Goal: Task Accomplishment & Management: Use online tool/utility

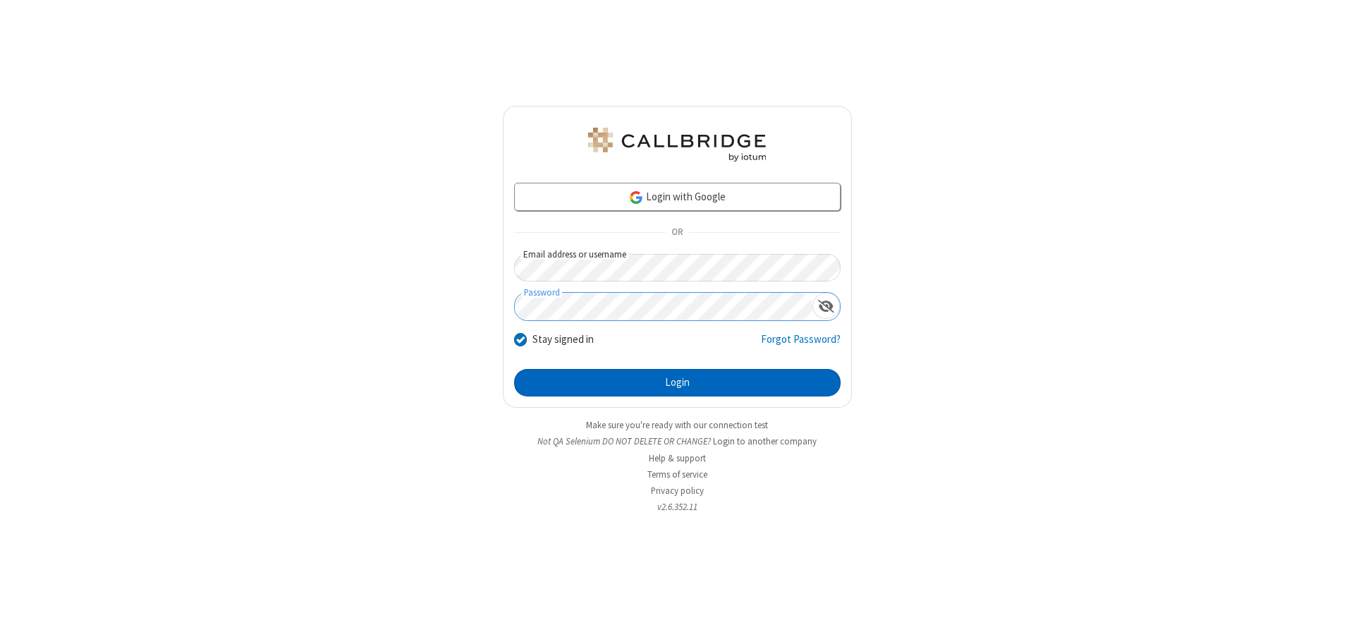
click at [677, 382] on button "Login" at bounding box center [677, 383] width 326 height 28
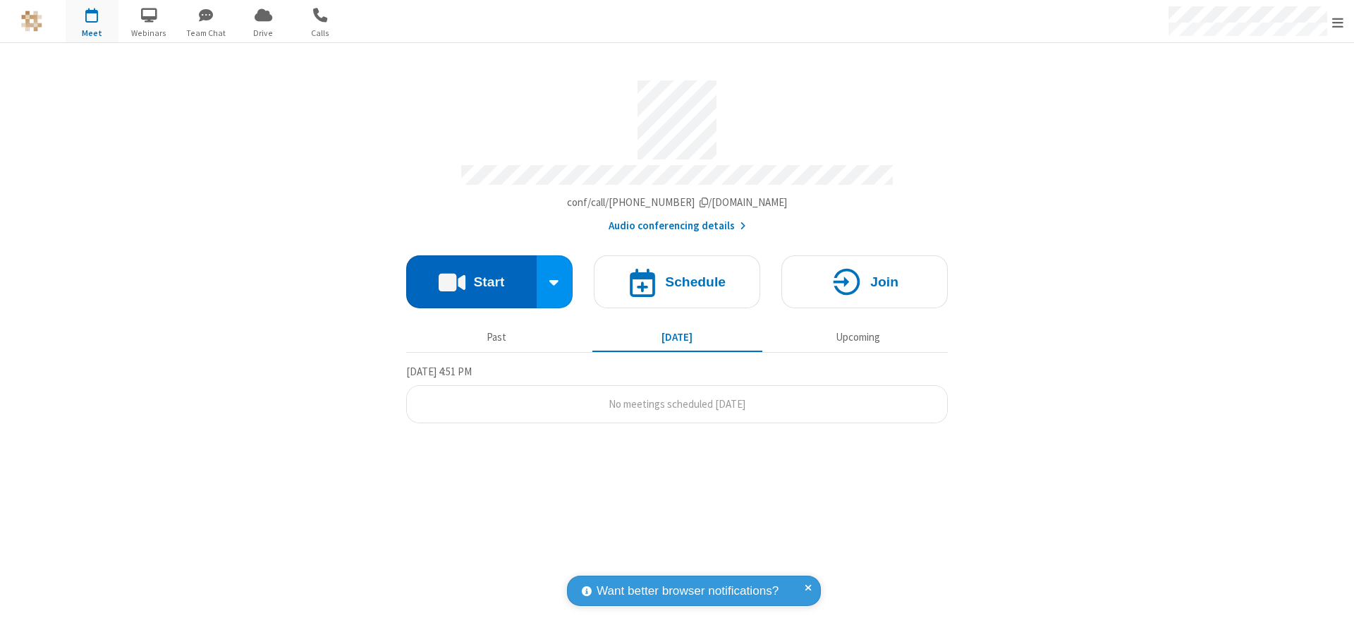
click at [471, 276] on button "Start" at bounding box center [471, 281] width 130 height 53
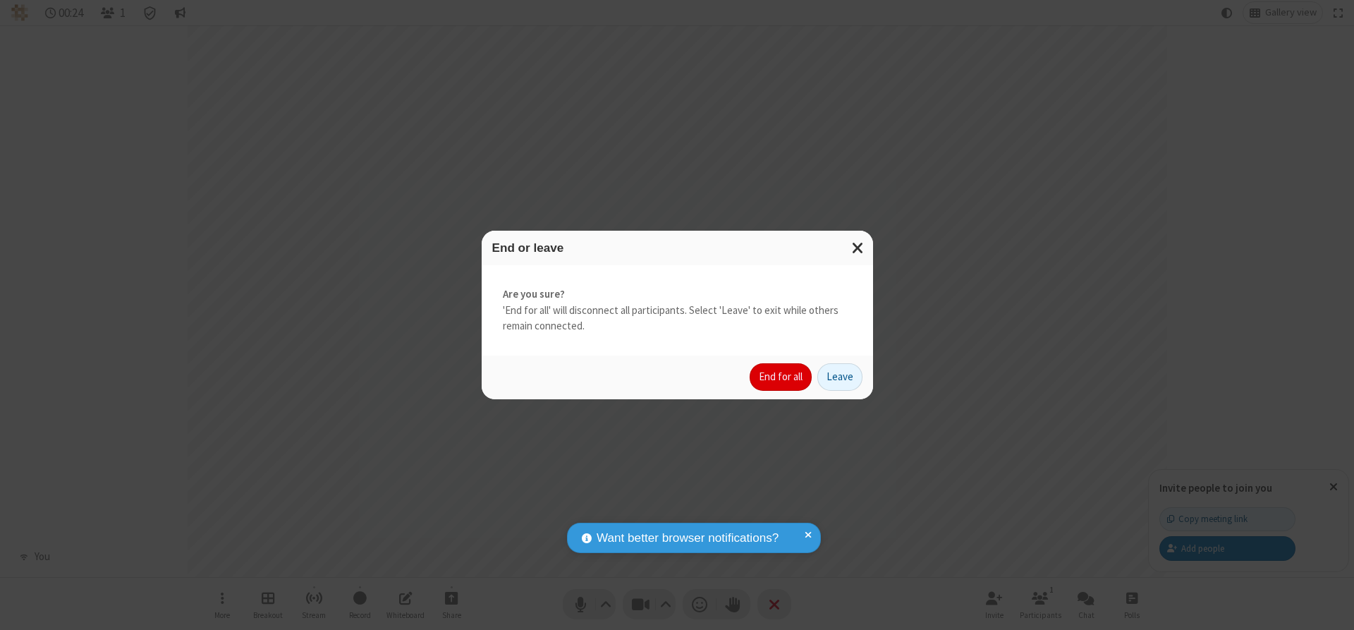
click at [781, 376] on button "End for all" at bounding box center [780, 377] width 62 height 28
